Goal: Find specific page/section: Find specific page/section

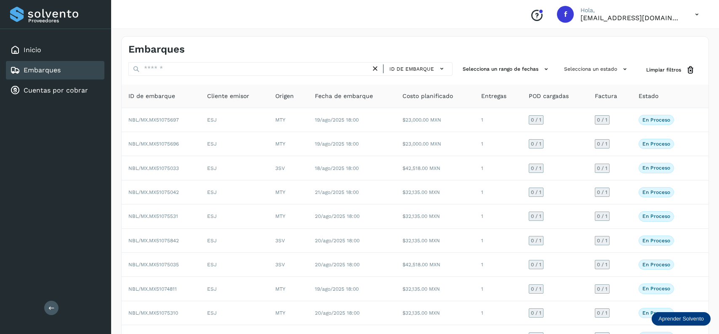
click at [591, 70] on button "Selecciona un estado" at bounding box center [596, 69] width 72 height 14
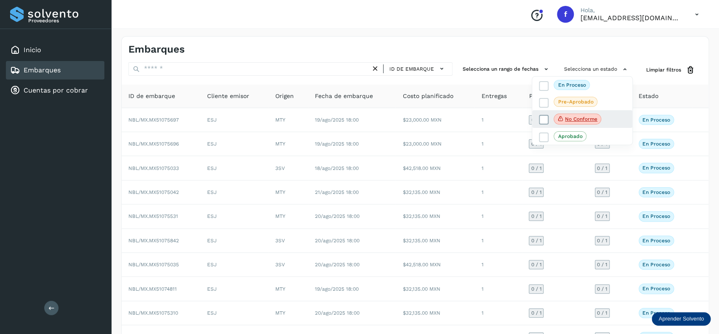
click at [543, 119] on icon at bounding box center [543, 120] width 8 height 8
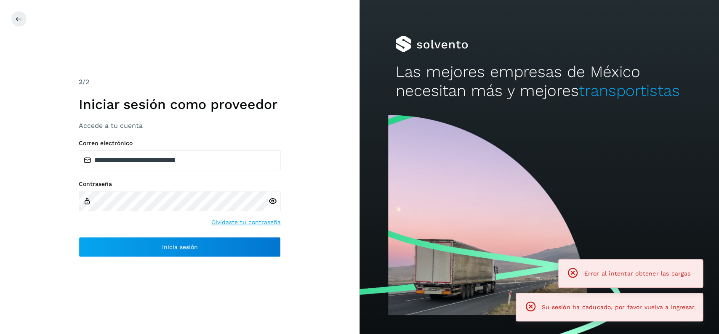
drag, startPoint x: 267, startPoint y: 235, endPoint x: 270, endPoint y: 243, distance: 9.1
click at [268, 238] on div "**********" at bounding box center [180, 198] width 202 height 117
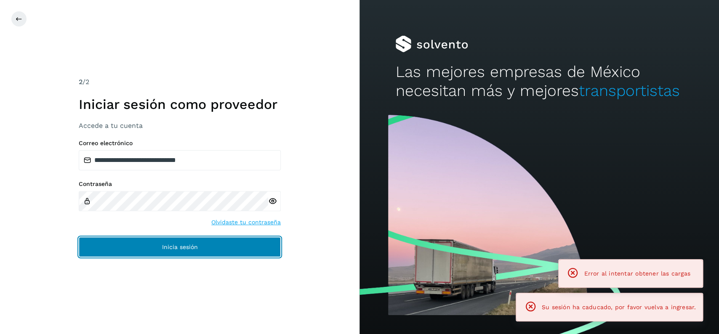
click at [271, 244] on button "Inicia sesión" at bounding box center [180, 247] width 202 height 20
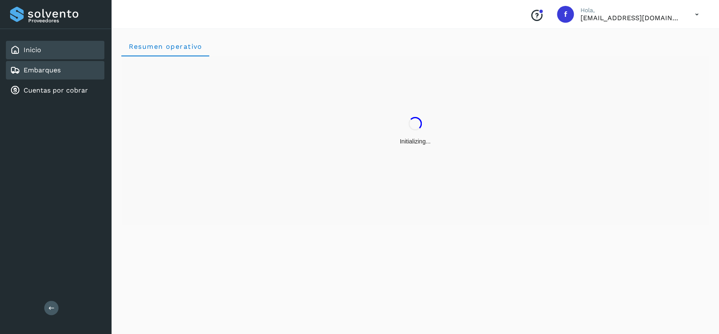
click at [68, 64] on div "Embarques" at bounding box center [55, 70] width 98 height 19
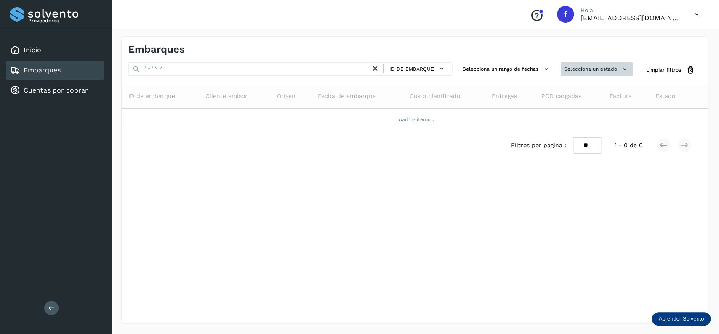
click at [594, 71] on button "Selecciona un estado" at bounding box center [596, 69] width 72 height 14
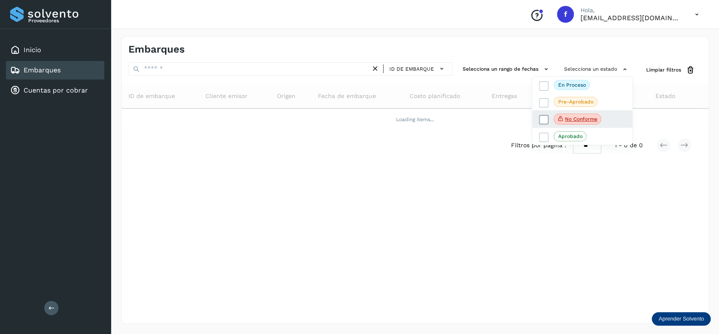
click at [543, 118] on icon at bounding box center [543, 120] width 8 height 8
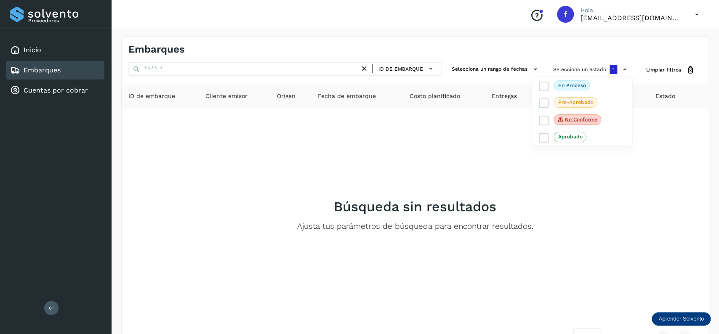
drag, startPoint x: 243, startPoint y: 212, endPoint x: 260, endPoint y: 274, distance: 64.2
click at [254, 247] on div at bounding box center [359, 167] width 719 height 334
